Goal: Transaction & Acquisition: Purchase product/service

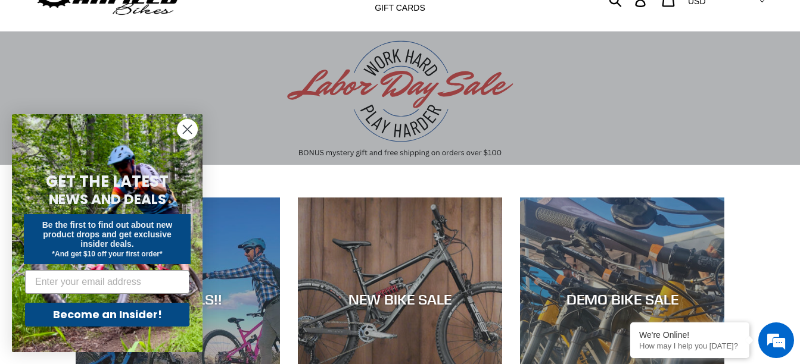
scroll to position [58, 0]
click at [179, 127] on circle "Close dialog" at bounding box center [187, 130] width 20 height 20
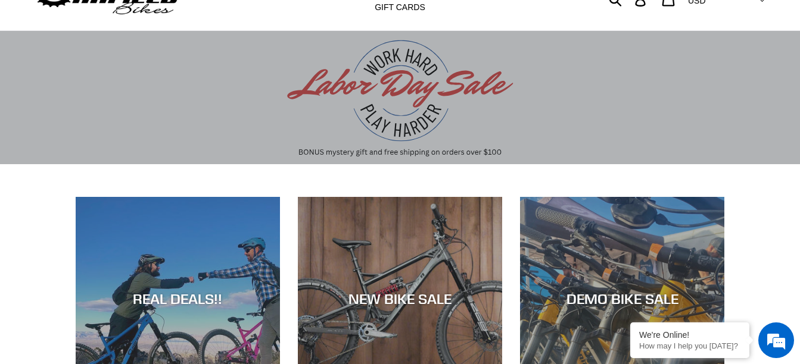
scroll to position [0, 0]
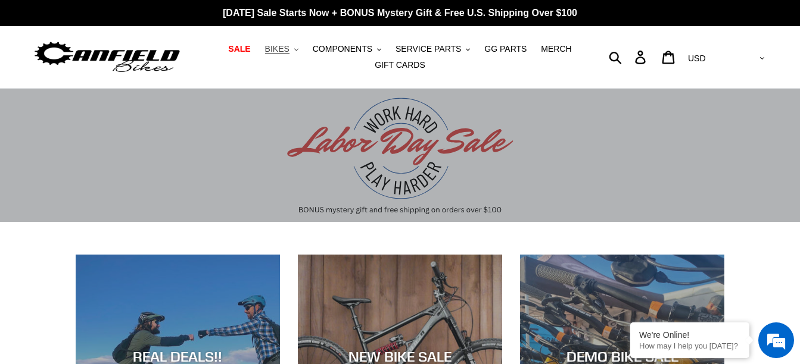
click at [300, 50] on button "BIKES .cls-1{fill:#231f20}" at bounding box center [281, 49] width 45 height 16
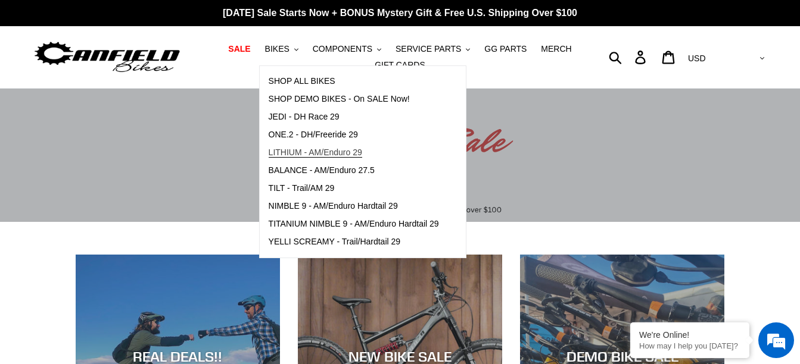
click at [362, 152] on span "LITHIUM - AM/Enduro 29" at bounding box center [315, 153] width 93 height 10
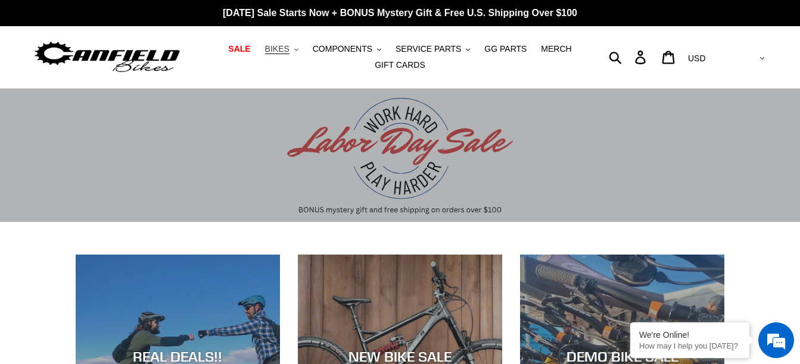
click at [286, 54] on span "BIKES" at bounding box center [277, 49] width 24 height 10
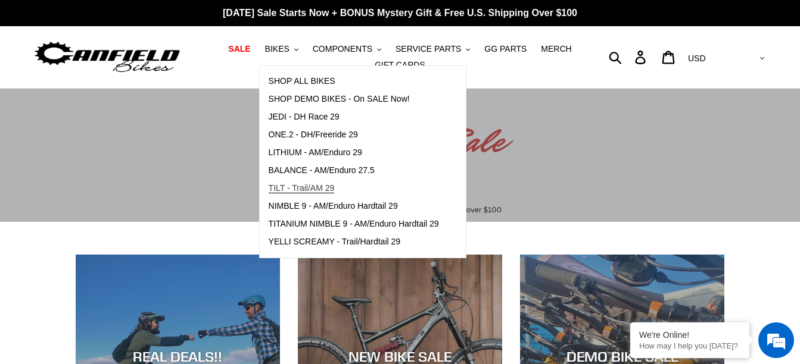
click at [332, 189] on span "TILT - Trail/AM 29" at bounding box center [302, 188] width 66 height 10
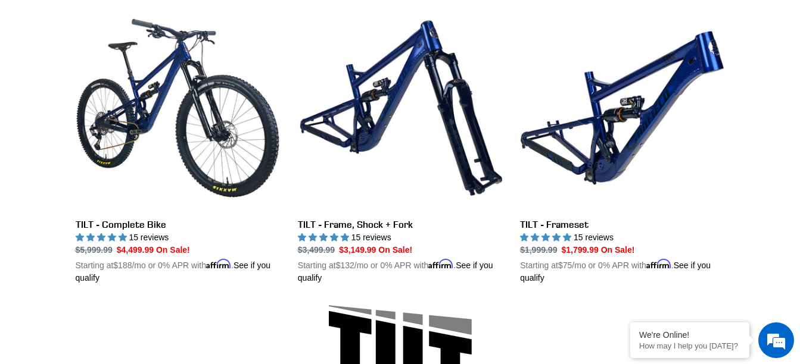
scroll to position [349, 0]
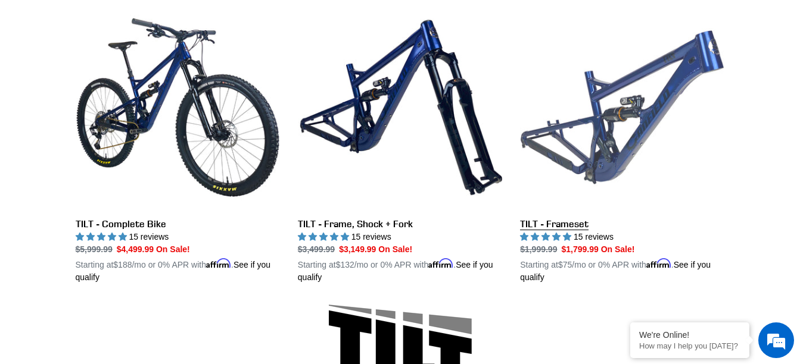
click at [689, 156] on link "TILT - Frameset" at bounding box center [622, 144] width 204 height 279
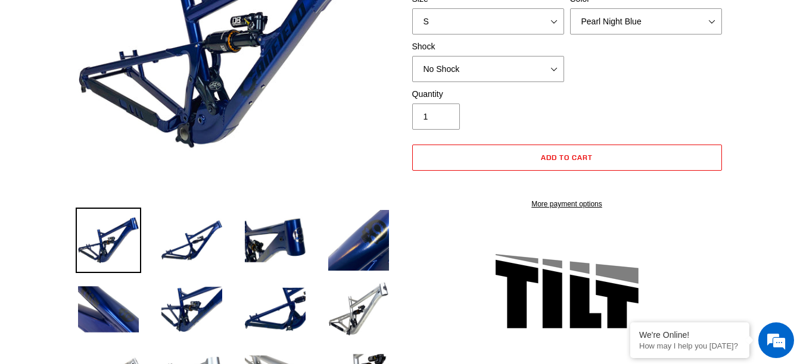
scroll to position [434, 0]
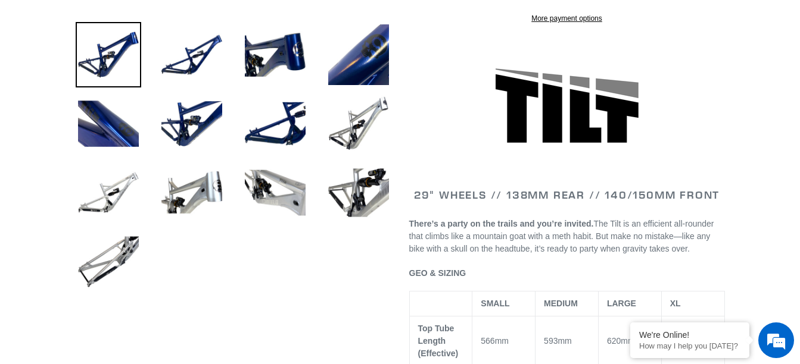
select select "highest-rating"
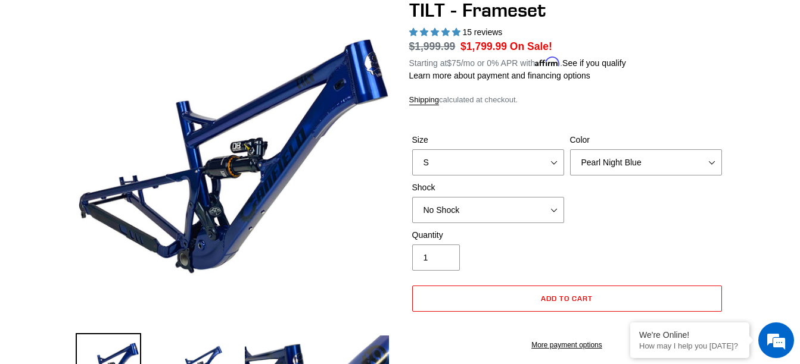
scroll to position [128, 0]
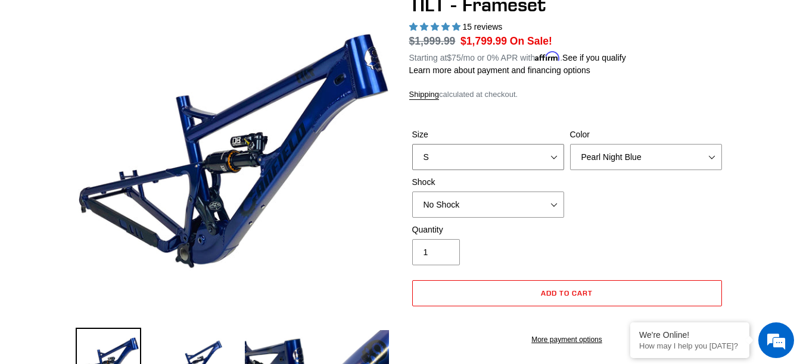
click at [549, 166] on select "S M L XL" at bounding box center [488, 157] width 152 height 26
select select "L"
click at [412, 144] on select "S M L XL" at bounding box center [488, 157] width 152 height 26
click at [667, 165] on select "Pearl Night Blue Stealth Silver" at bounding box center [646, 157] width 152 height 26
select select "Stealth Silver"
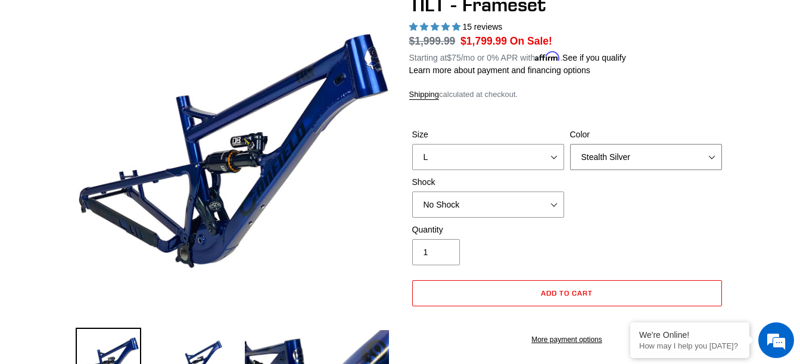
click at [570, 144] on select "Pearl Night Blue Stealth Silver" at bounding box center [646, 157] width 152 height 26
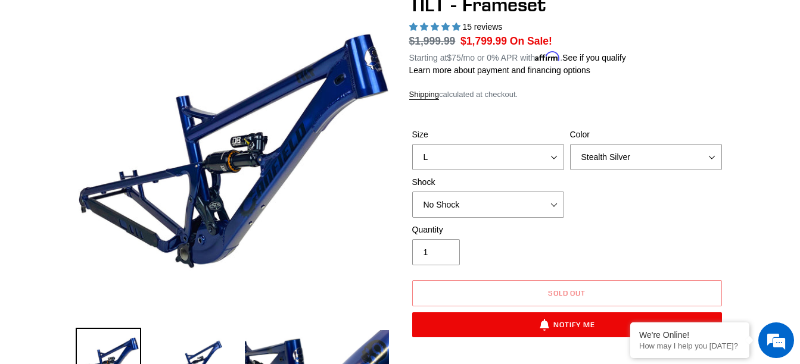
click at [565, 210] on div "Shock No Shock Cane Creek DB Kitsuma Air RockShox Deluxe Ultimate Fox FLOAT X E…" at bounding box center [488, 197] width 158 height 42
click at [542, 205] on select "No Shock Cane Creek DB Kitsuma Air RockShox Deluxe Ultimate Fox FLOAT X EXT Sto…" at bounding box center [488, 205] width 152 height 26
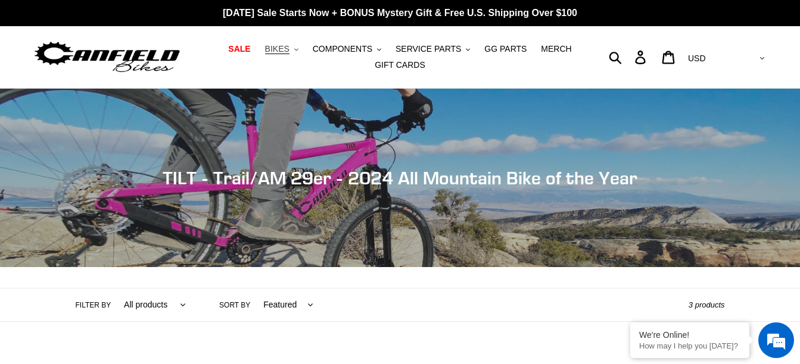
click at [289, 44] on span "BIKES" at bounding box center [277, 49] width 24 height 10
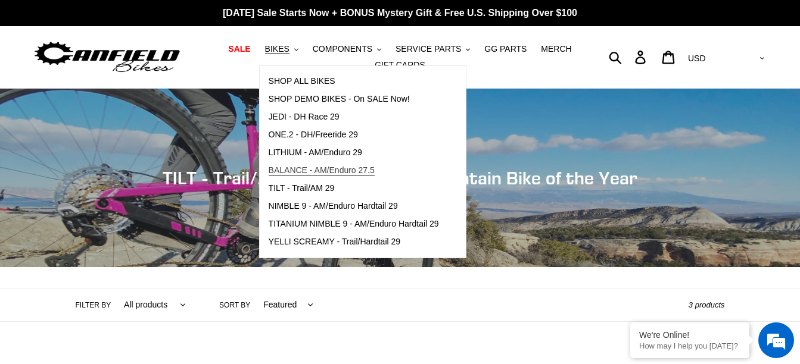
click at [377, 177] on link "BALANCE - AM/Enduro 27.5" at bounding box center [354, 171] width 188 height 18
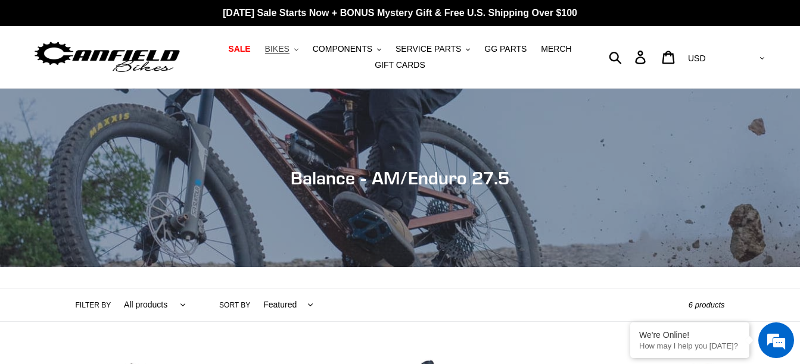
click at [298, 52] on button "BIKES .cls-1{fill:#231f20}" at bounding box center [281, 49] width 45 height 16
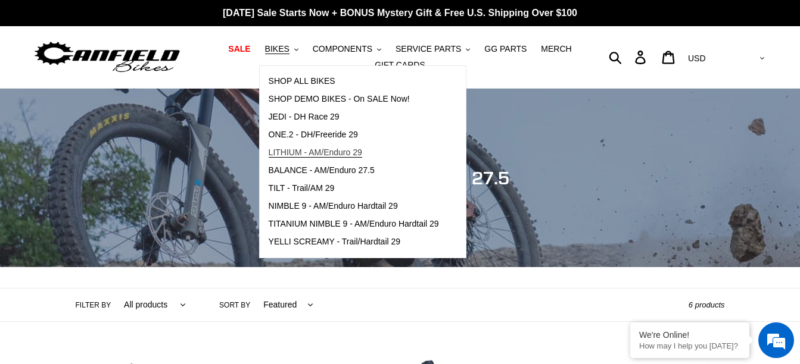
click at [354, 151] on span "LITHIUM - AM/Enduro 29" at bounding box center [315, 153] width 93 height 10
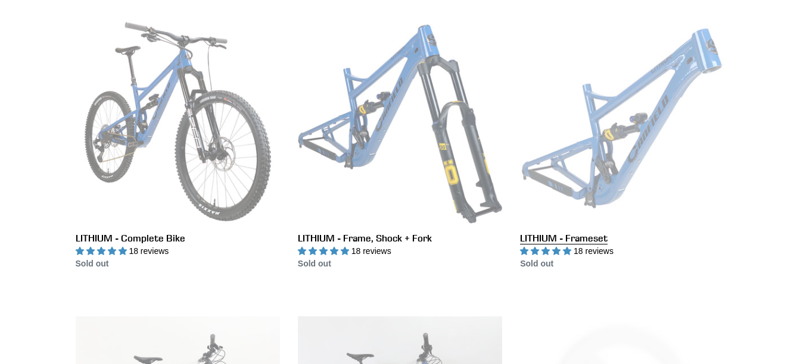
click at [603, 208] on link "LITHIUM - Frameset" at bounding box center [622, 145] width 204 height 251
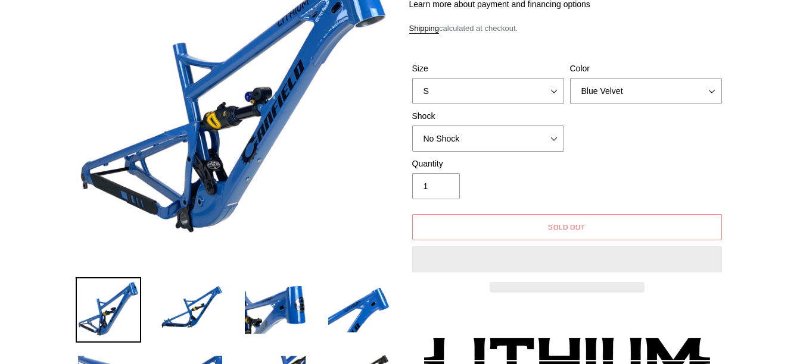
scroll to position [179, 0]
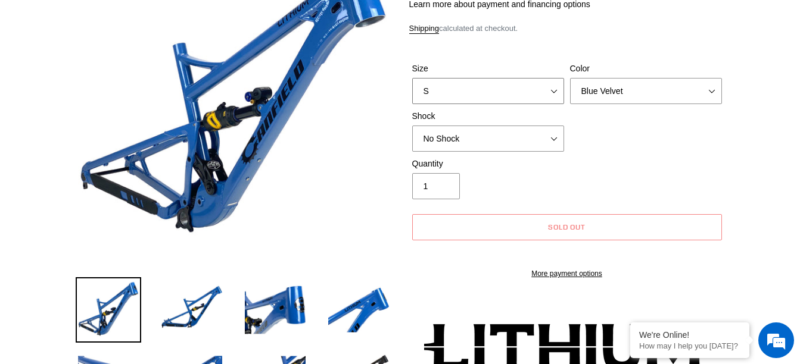
click at [553, 97] on select "S M L XL" at bounding box center [488, 91] width 152 height 26
select select "highest-rating"
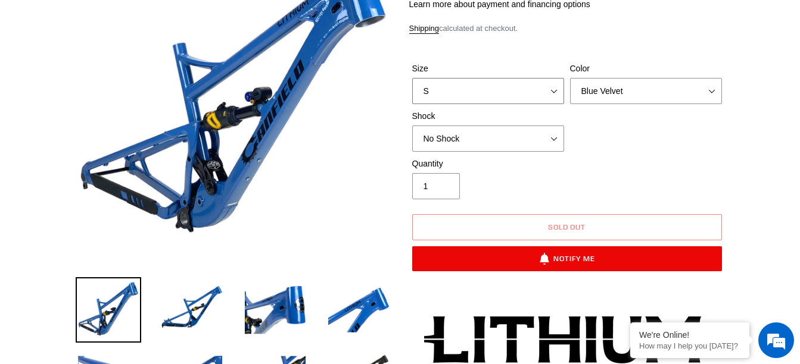
select select "L"
click at [412, 92] on select "S M L XL" at bounding box center [488, 91] width 152 height 26
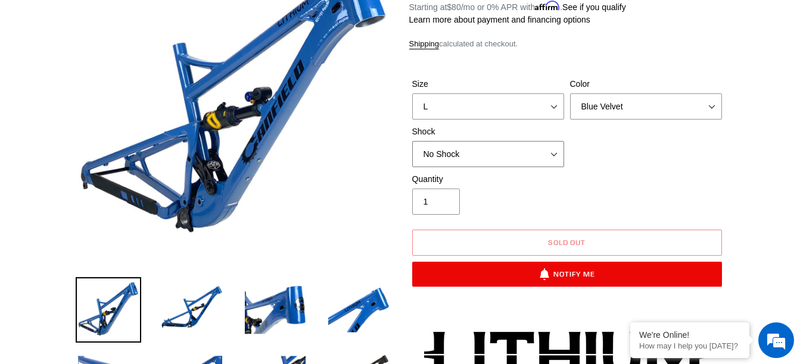
click at [533, 147] on select "No Shock Öhlins TTX2 Air Cane Creek DB Kitsuma Air Fox FLOAT X2 Factory Cane Cr…" at bounding box center [488, 154] width 152 height 26
select select "Öhlins TTX2 Air"
click at [412, 141] on select "No Shock Öhlins TTX2 Air Cane Creek DB Kitsuma Air Fox FLOAT X2 Factory Cane Cr…" at bounding box center [488, 154] width 152 height 26
click at [536, 164] on select "No Shock Öhlins TTX2 Air Cane Creek DB Kitsuma Air Fox FLOAT X2 Factory Cane Cr…" at bounding box center [488, 154] width 152 height 26
click at [628, 189] on div "Quantity 1" at bounding box center [567, 197] width 316 height 48
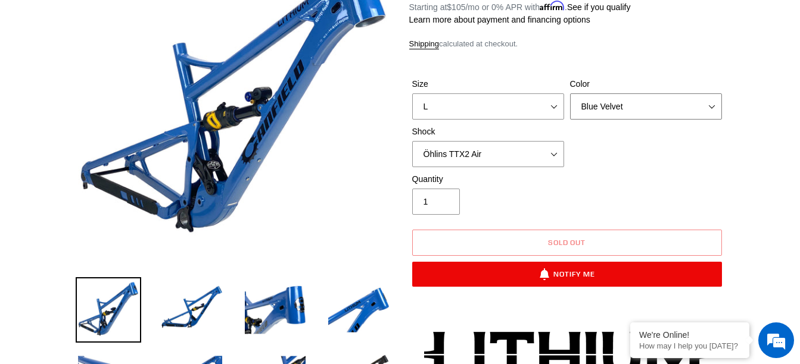
click at [671, 105] on select "Blue Velvet Stealth Black" at bounding box center [646, 106] width 152 height 26
select select "Stealth Black"
click at [570, 93] on select "Blue Velvet Stealth Black" at bounding box center [646, 106] width 152 height 26
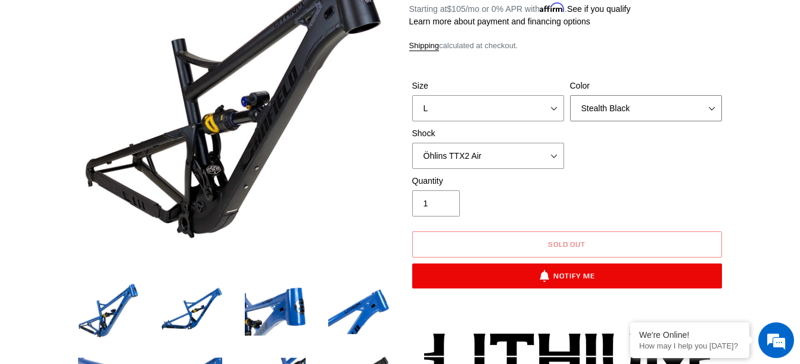
scroll to position [177, 0]
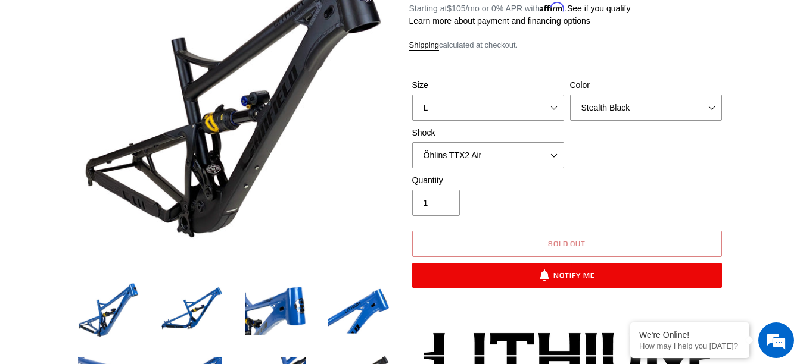
click at [595, 244] on button "Sold out" at bounding box center [567, 244] width 310 height 26
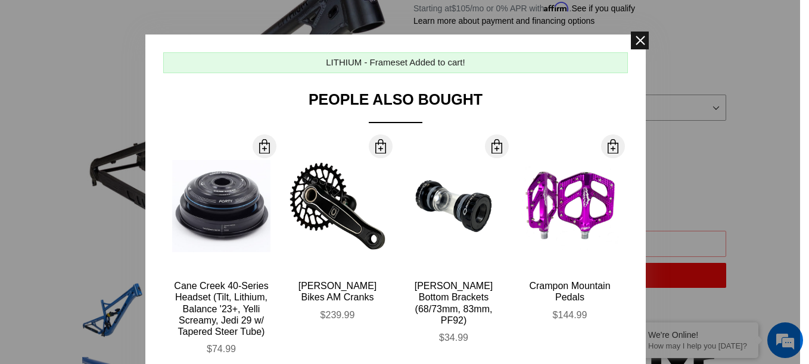
click at [636, 46] on span at bounding box center [640, 41] width 18 height 18
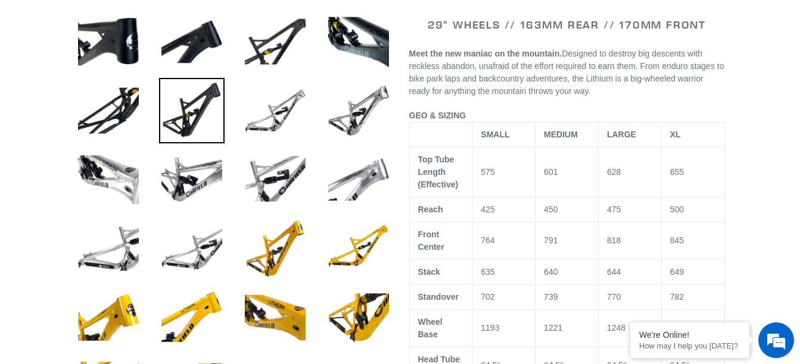
scroll to position [579, 0]
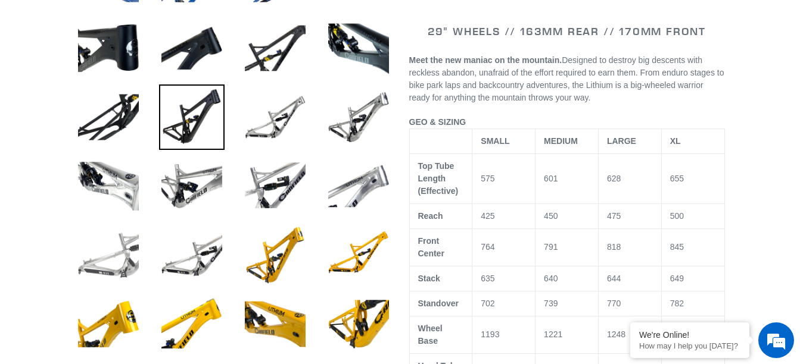
click at [99, 256] on img at bounding box center [108, 255] width 65 height 65
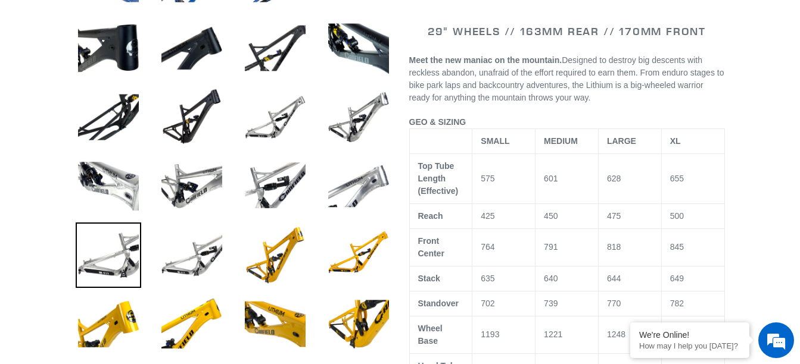
click at [107, 251] on img at bounding box center [108, 255] width 65 height 65
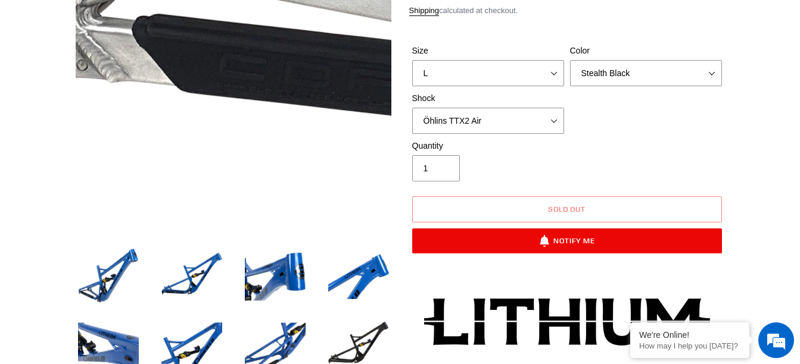
scroll to position [211, 0]
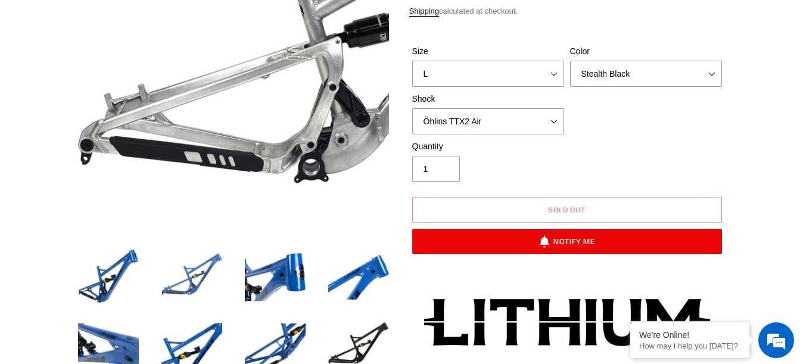
click at [183, 283] on img at bounding box center [191, 277] width 65 height 65
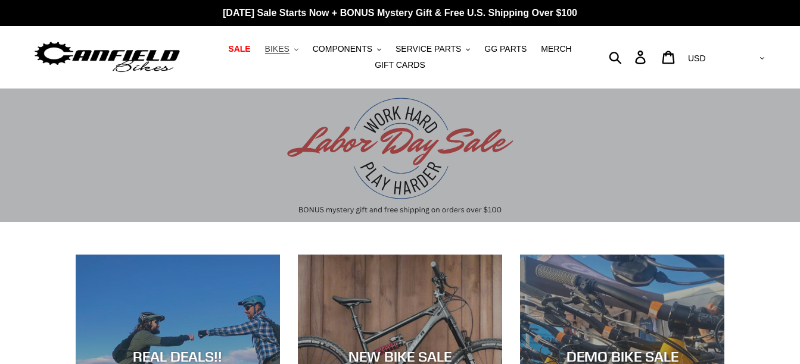
click at [300, 49] on button "BIKES .cls-1{fill:#231f20}" at bounding box center [281, 49] width 45 height 16
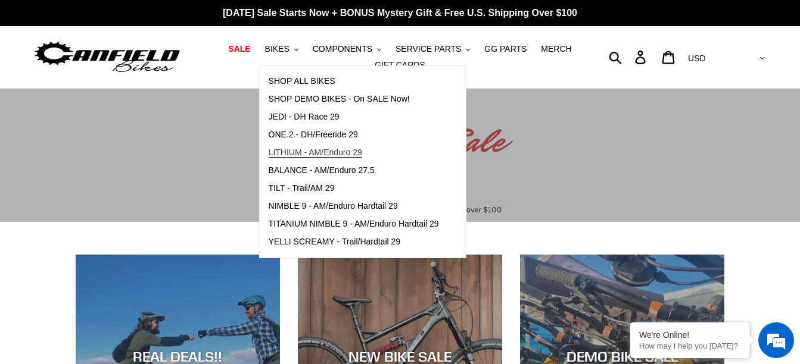
click at [335, 152] on span "LITHIUM - AM/Enduro 29" at bounding box center [315, 153] width 93 height 10
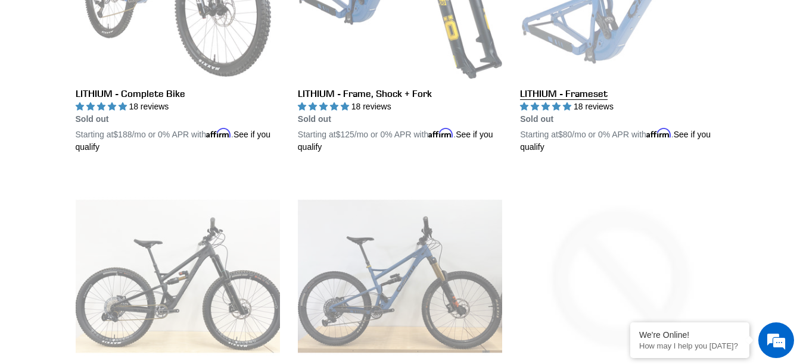
click at [624, 44] on link "LITHIUM - Frameset" at bounding box center [622, 14] width 204 height 279
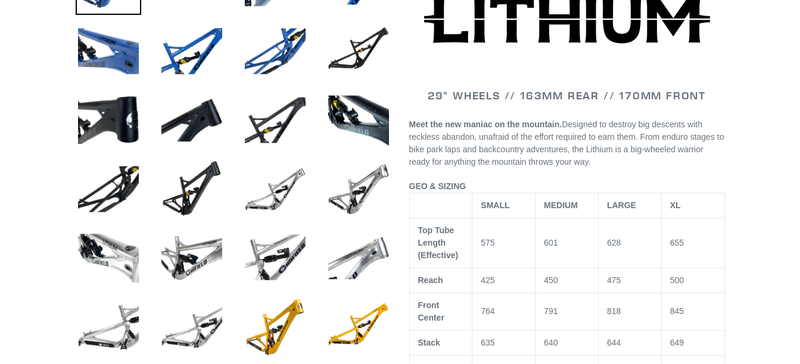
scroll to position [507, 0]
select select "highest-rating"
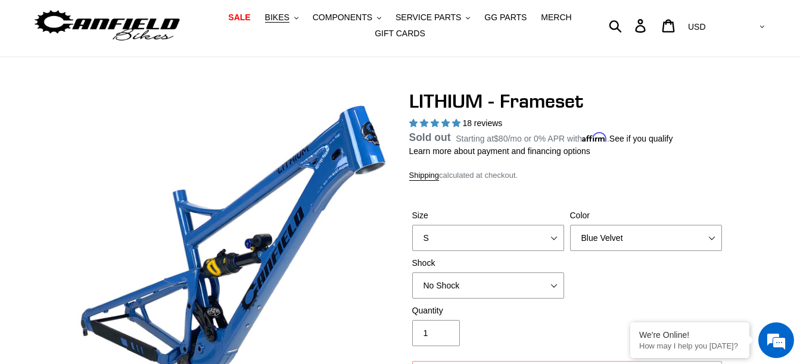
scroll to position [0, 0]
